Goal: Answer question/provide support: Share knowledge or assist other users

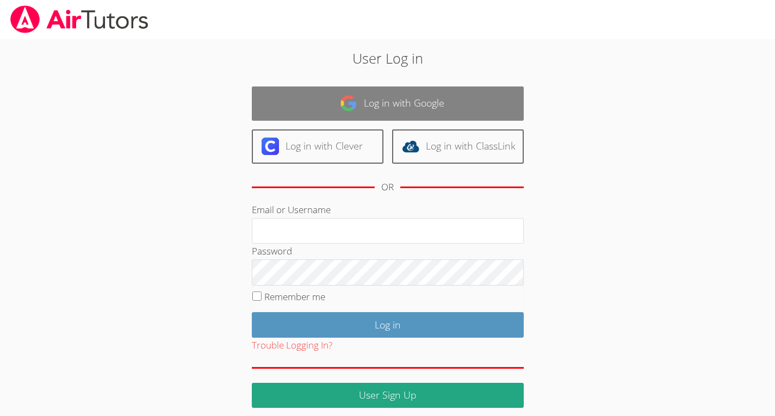
click at [406, 92] on link "Log in with Google" at bounding box center [388, 103] width 272 height 34
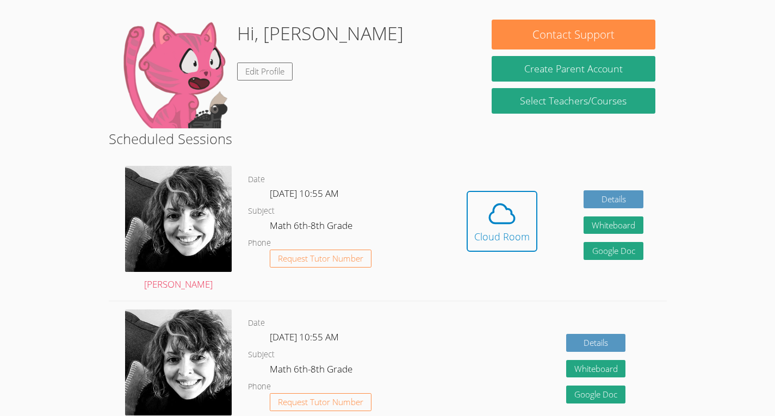
scroll to position [157, 0]
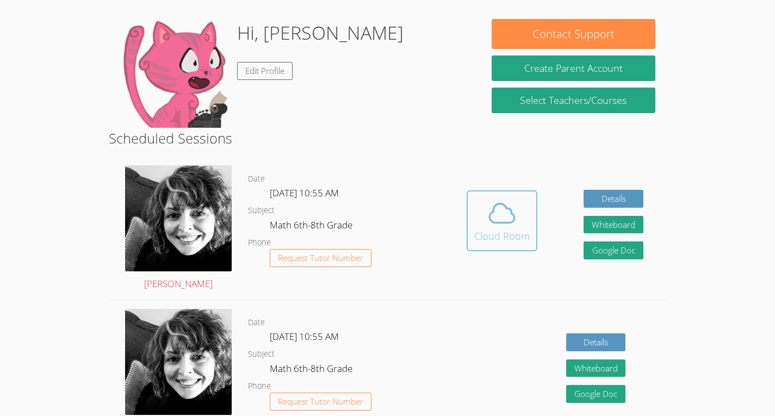
click at [523, 198] on span at bounding box center [501, 213] width 55 height 30
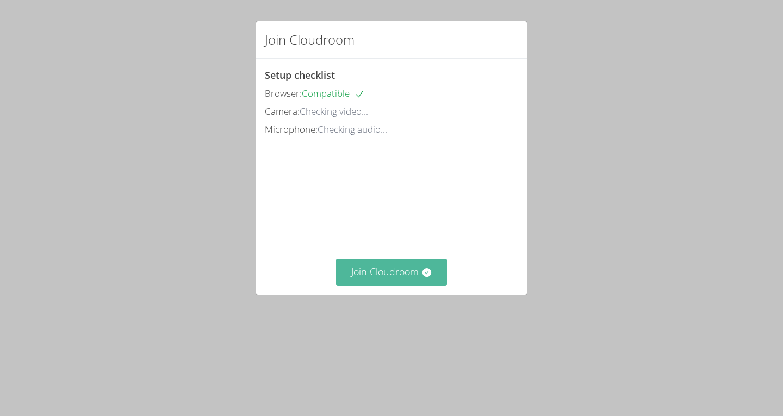
click at [378, 285] on button "Join Cloudroom" at bounding box center [391, 272] width 111 height 27
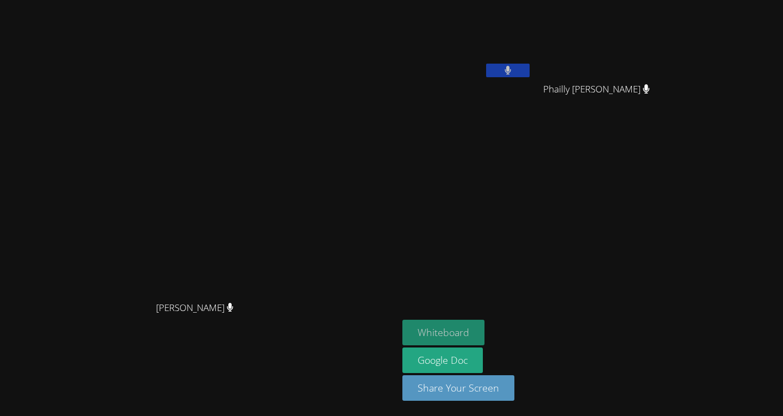
click at [484, 335] on button "Whiteboard" at bounding box center [443, 333] width 82 height 26
click at [520, 68] on button at bounding box center [507, 71] width 43 height 14
click at [508, 54] on video at bounding box center [466, 40] width 129 height 73
click at [521, 72] on button at bounding box center [507, 71] width 43 height 14
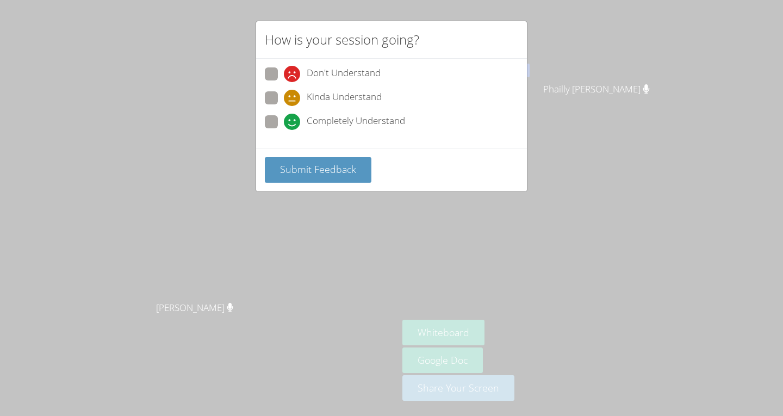
click at [284, 130] on span at bounding box center [284, 130] width 0 height 0
click at [284, 122] on input "Completely Understand" at bounding box center [288, 119] width 9 height 9
radio input "true"
click at [292, 170] on span "Submit Feedback" at bounding box center [318, 169] width 76 height 13
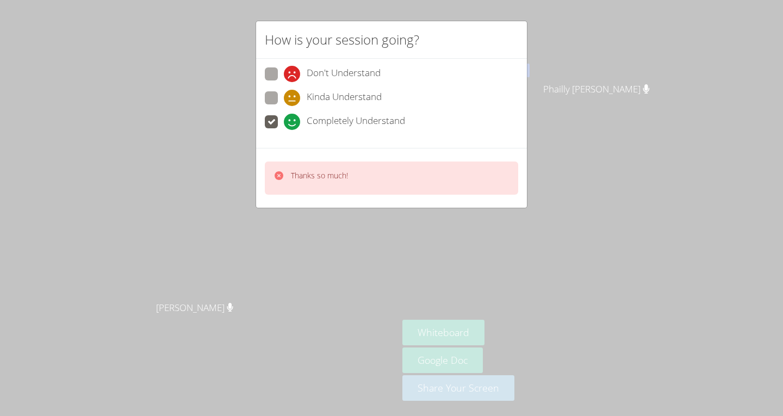
click at [284, 130] on span at bounding box center [284, 130] width 0 height 0
click at [284, 120] on input "Completely Understand" at bounding box center [288, 119] width 9 height 9
